Goal: Find contact information

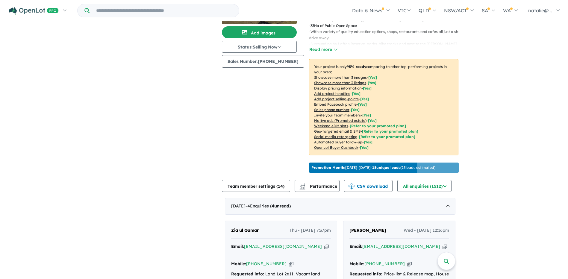
scroll to position [1, 0]
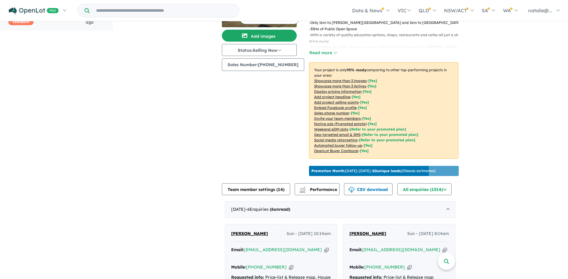
scroll to position [148, 0]
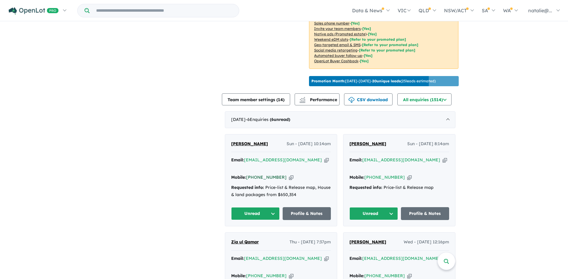
drag, startPoint x: 281, startPoint y: 175, endPoint x: 257, endPoint y: 176, distance: 23.7
click at [257, 176] on div "Mobile: [PHONE_NUMBER] Copied!" at bounding box center [281, 177] width 100 height 7
copy link "466 360 977"
